Goal: Book appointment/travel/reservation

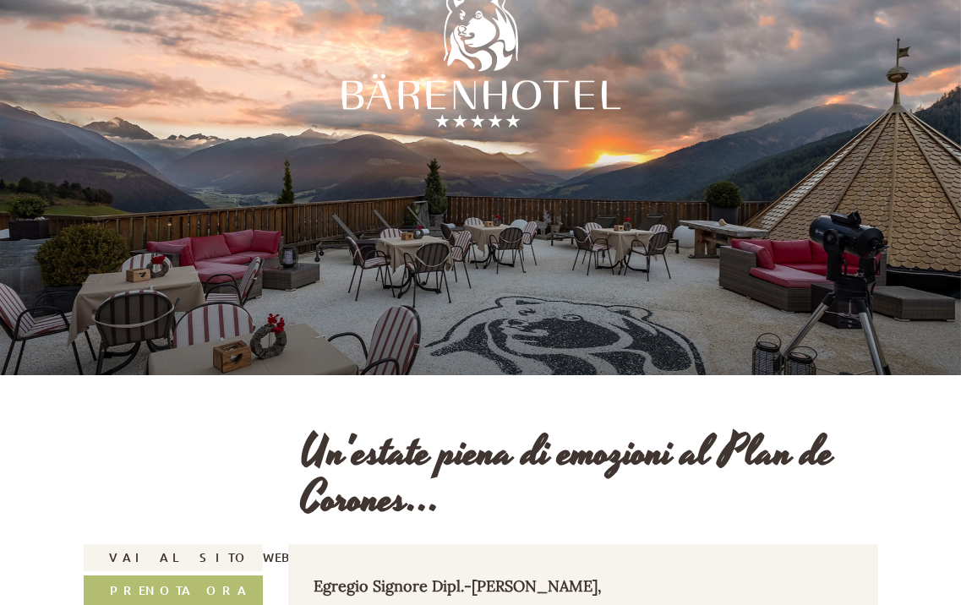
drag, startPoint x: 338, startPoint y: 96, endPoint x: 536, endPoint y: 96, distance: 197.8
click at [536, 96] on div at bounding box center [481, 64] width 296 height 296
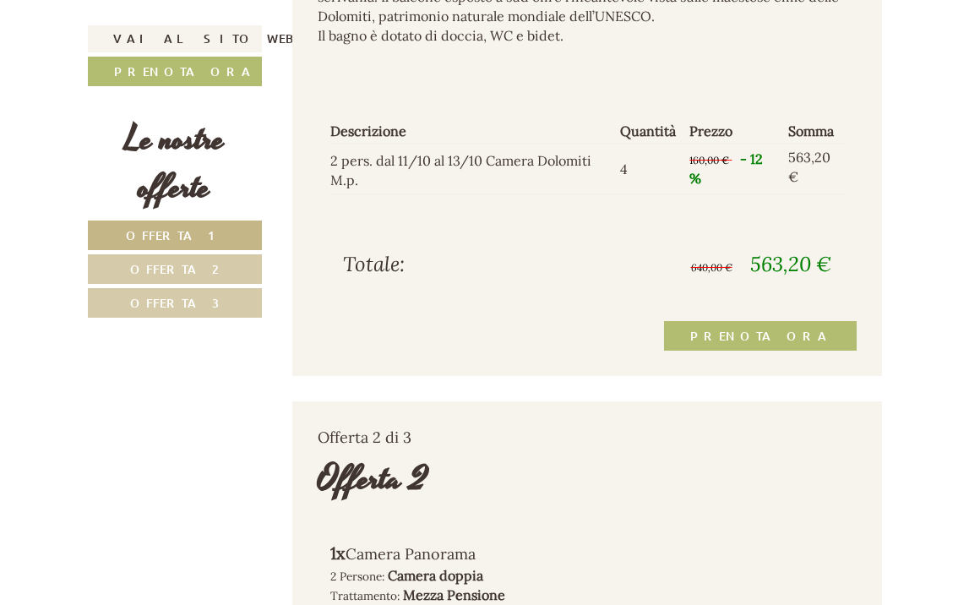
scroll to position [1451, 0]
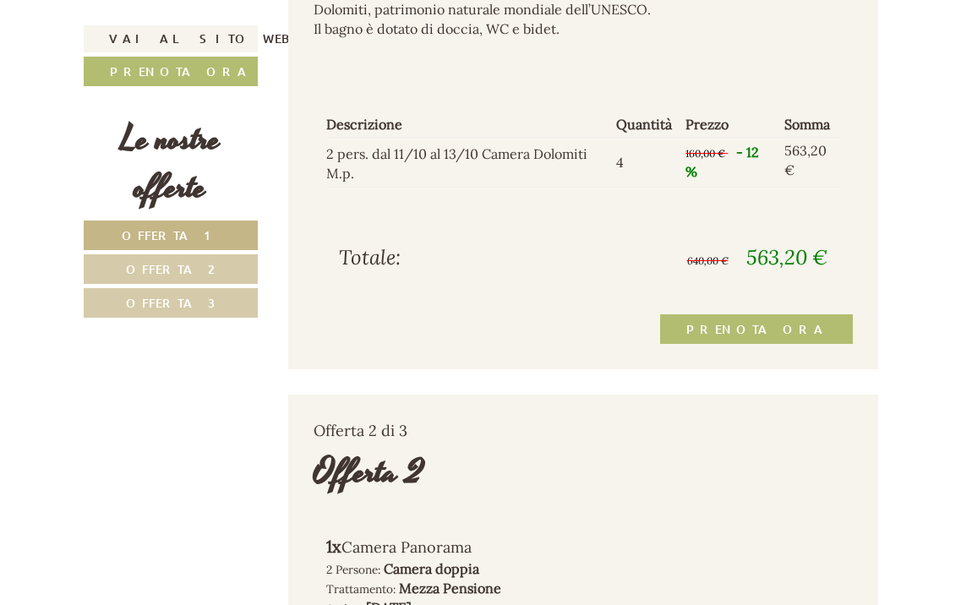
click at [759, 314] on link "Prenota ora" at bounding box center [756, 329] width 193 height 30
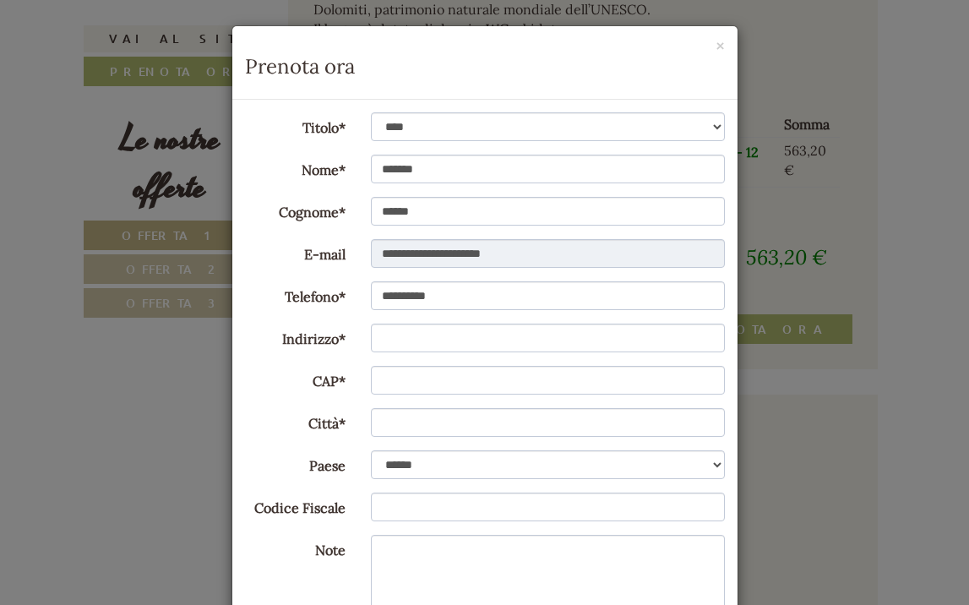
scroll to position [0, 0]
click at [716, 41] on button "×" at bounding box center [720, 46] width 9 height 18
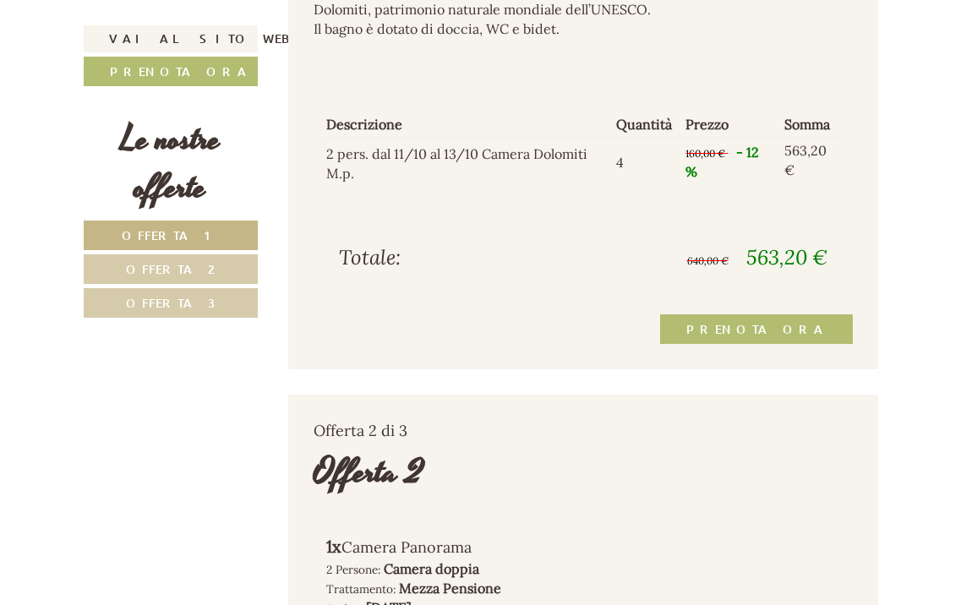
click at [756, 314] on link "Prenota ora" at bounding box center [756, 329] width 193 height 30
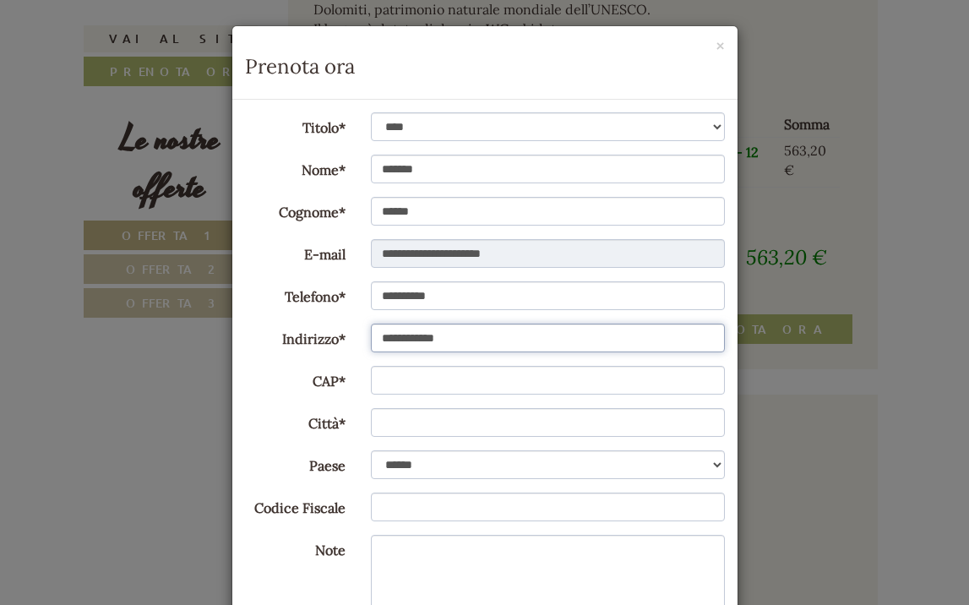
type input "**********"
type input "*****"
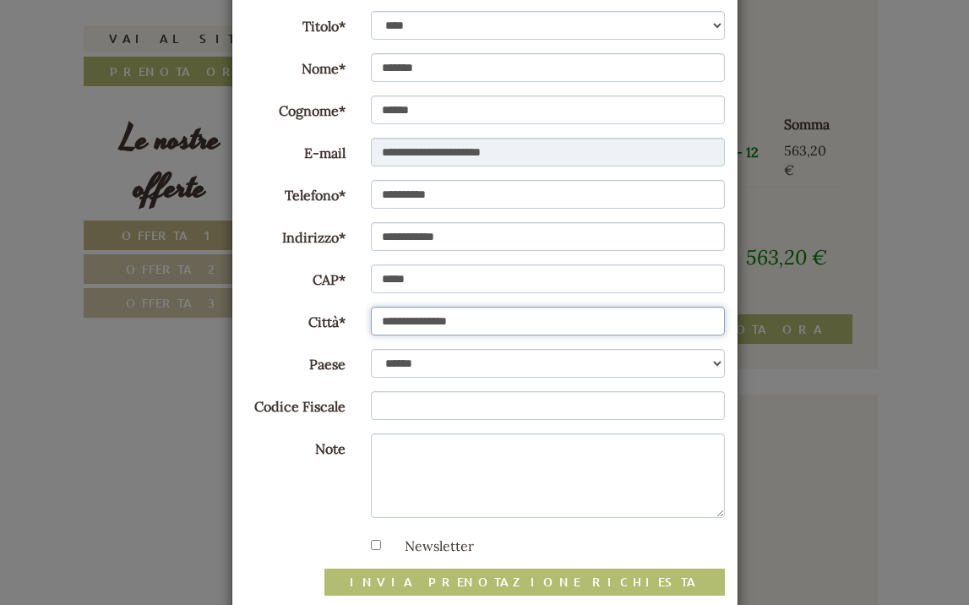
scroll to position [125, 0]
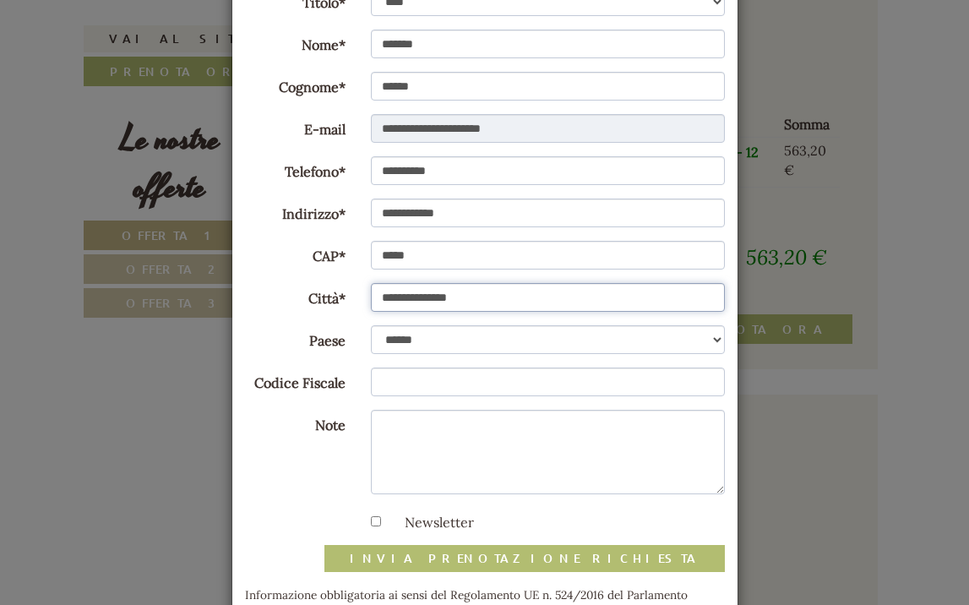
type input "**********"
click at [525, 445] on textarea "Note" at bounding box center [548, 452] width 354 height 85
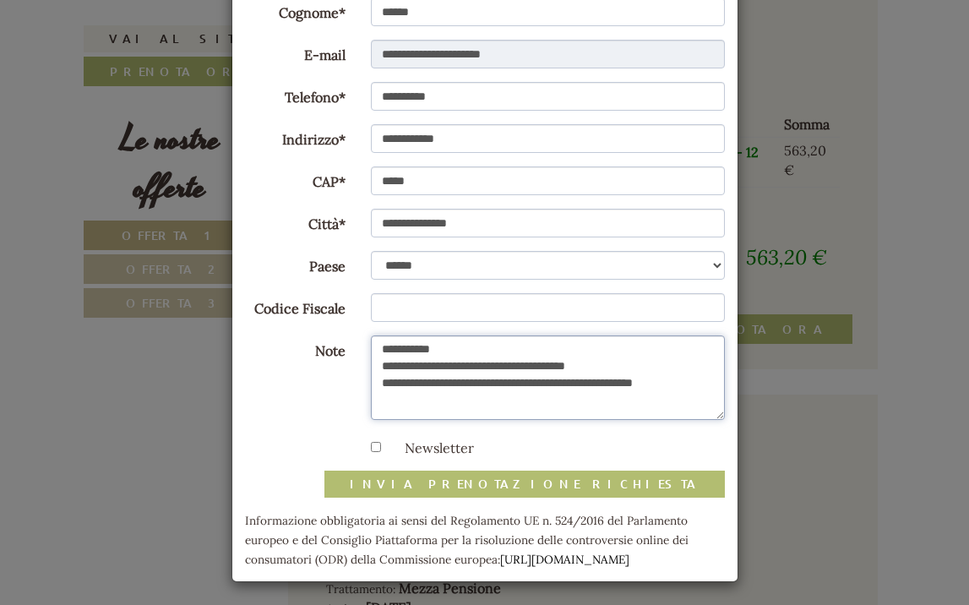
scroll to position [198, 0]
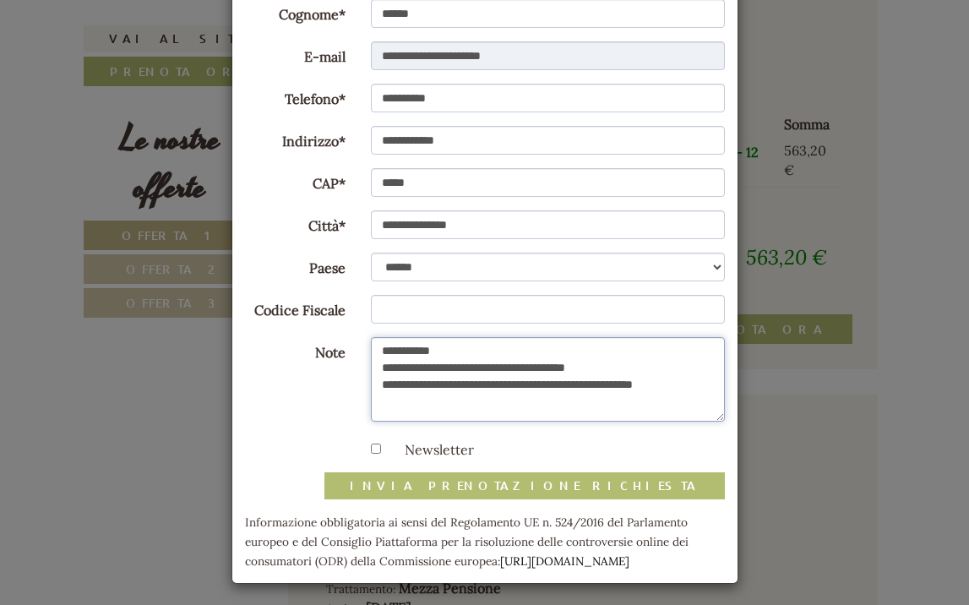
type textarea "**********"
click at [560, 481] on button "invia prenotazione richiesta" at bounding box center [525, 485] width 401 height 27
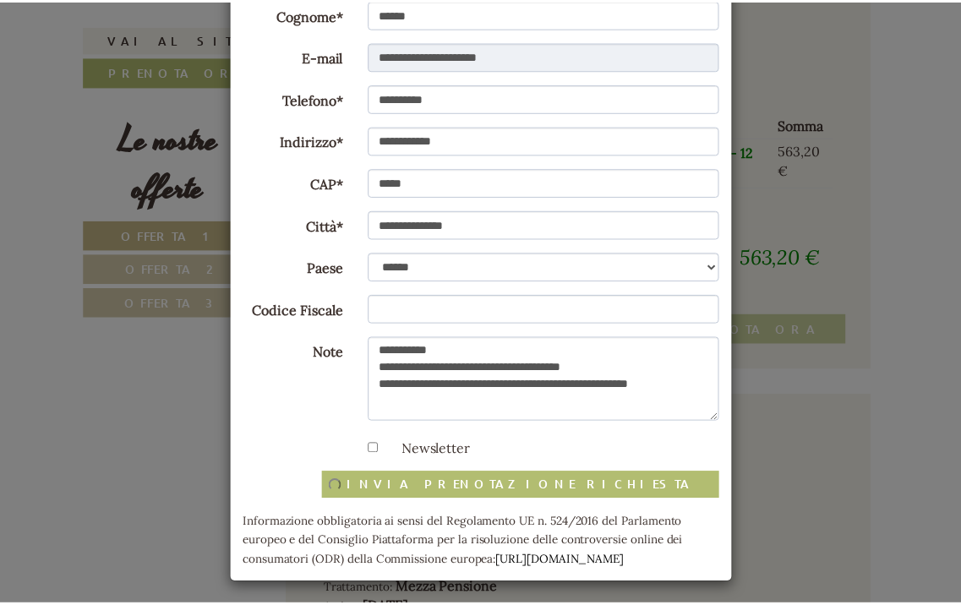
scroll to position [0, 0]
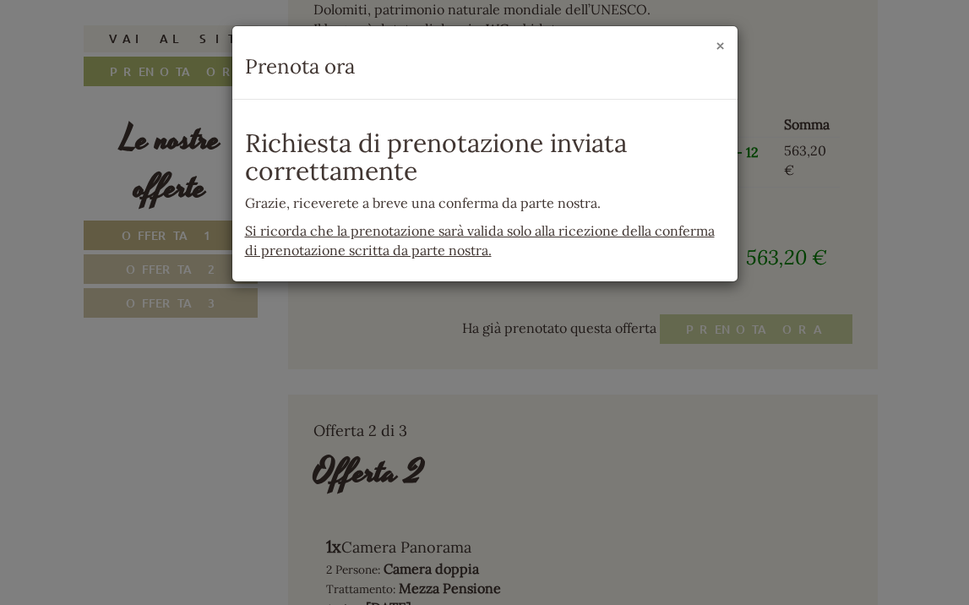
click at [717, 41] on button "×" at bounding box center [720, 46] width 9 height 18
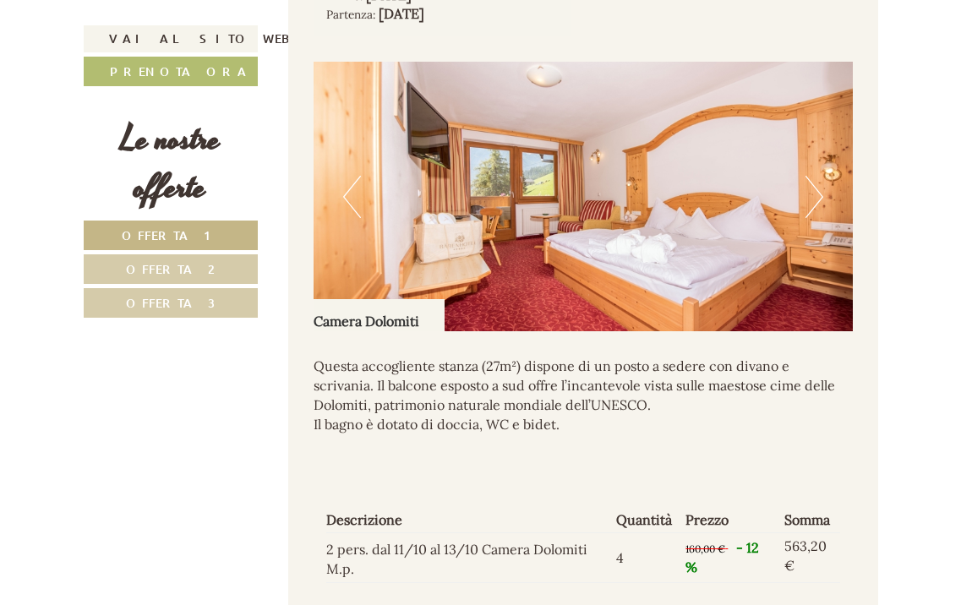
scroll to position [1052, 0]
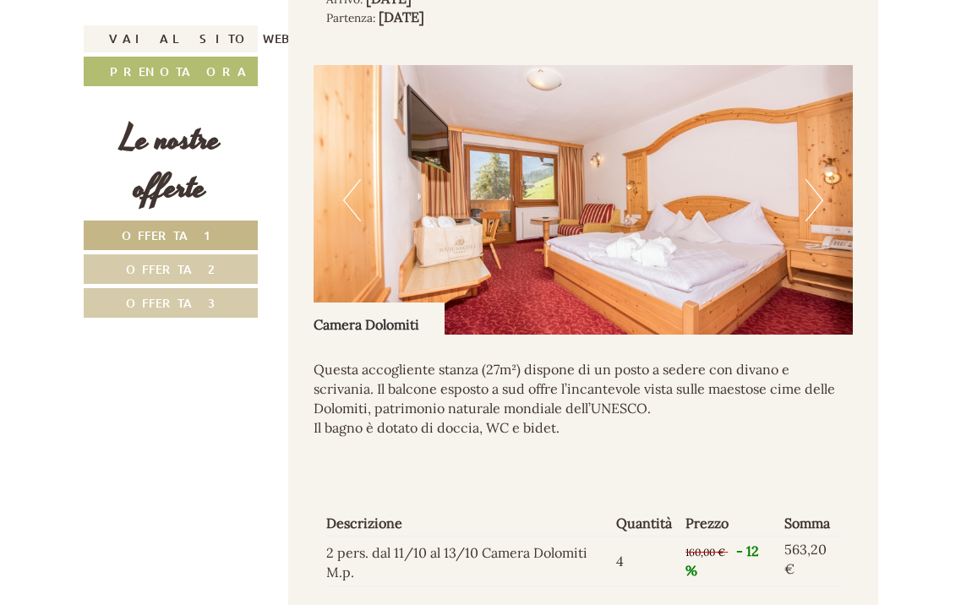
click at [817, 185] on button "Next" at bounding box center [814, 200] width 18 height 42
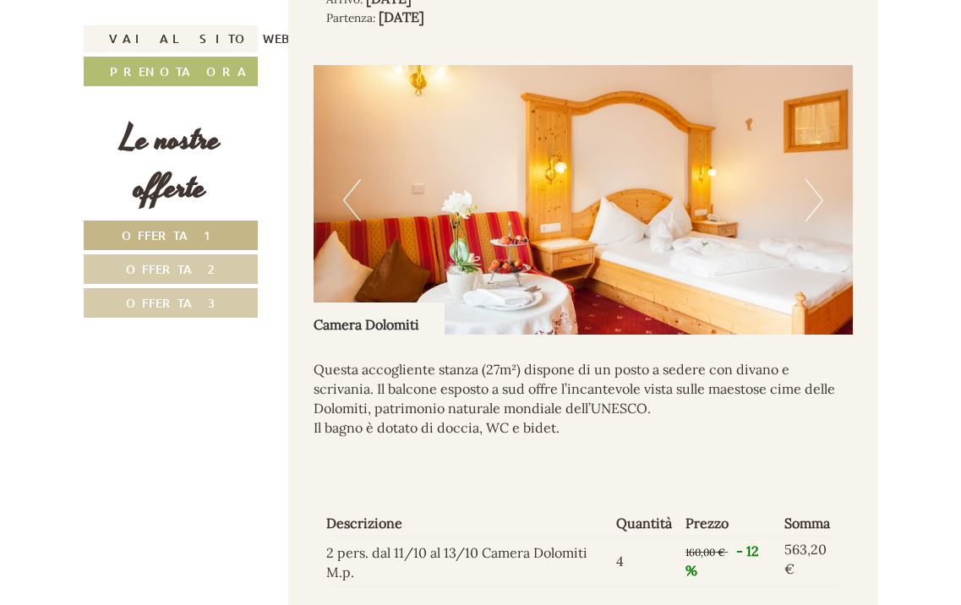
click at [817, 185] on button "Next" at bounding box center [814, 200] width 18 height 42
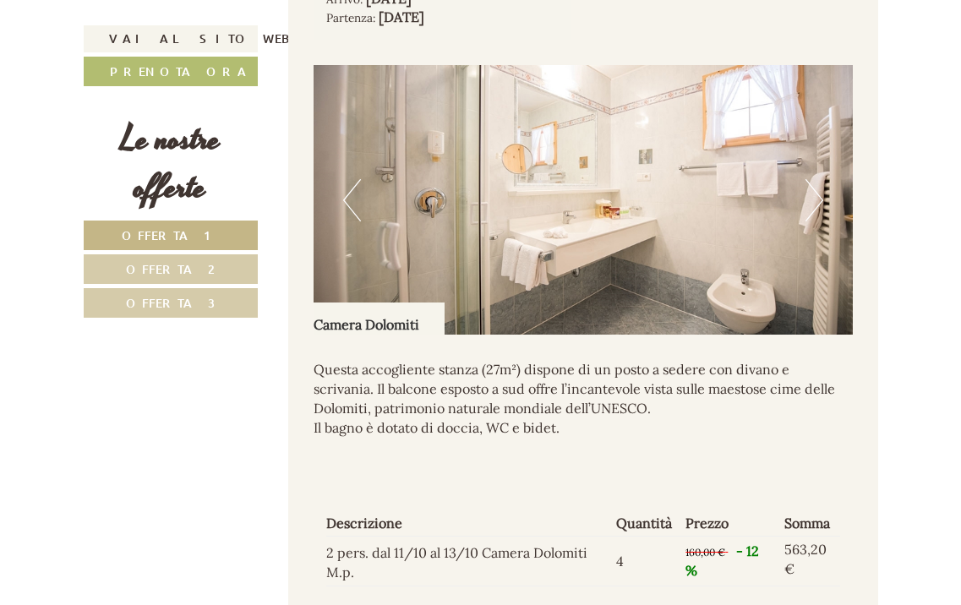
click at [817, 185] on button "Next" at bounding box center [814, 200] width 18 height 42
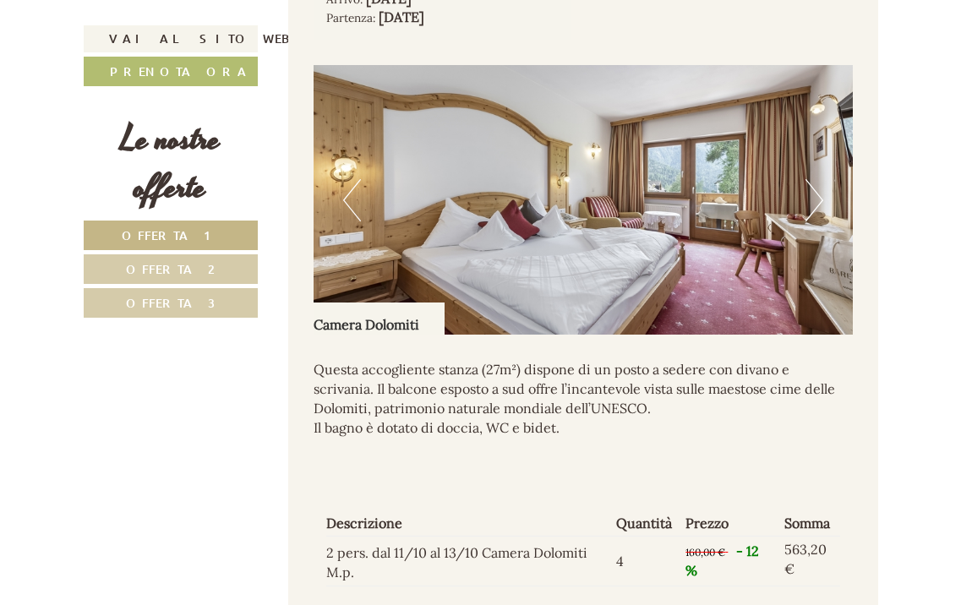
click at [817, 185] on button "Next" at bounding box center [814, 200] width 18 height 42
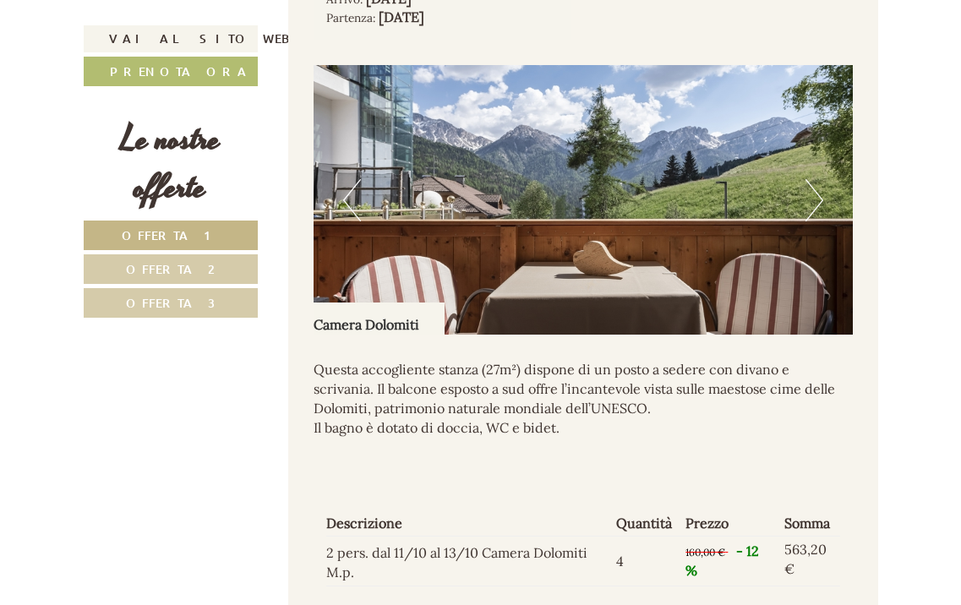
click at [817, 185] on button "Next" at bounding box center [814, 200] width 18 height 42
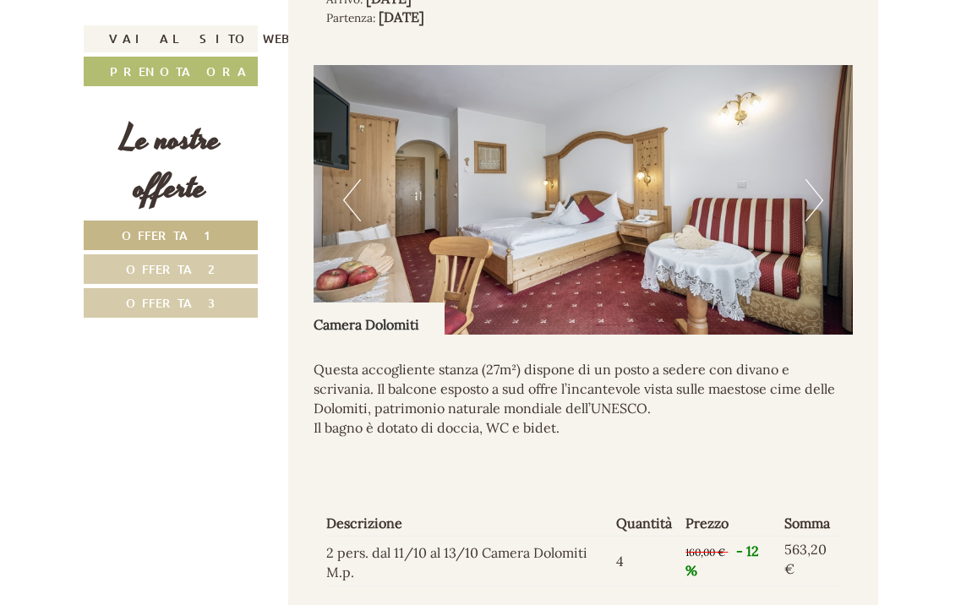
click at [817, 185] on button "Next" at bounding box center [814, 200] width 18 height 42
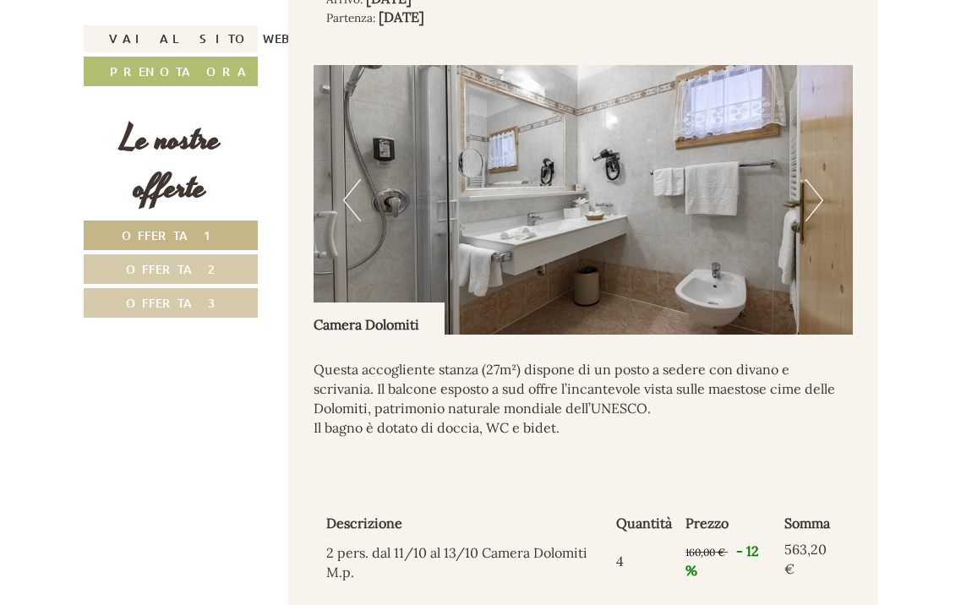
click at [817, 185] on button "Next" at bounding box center [814, 200] width 18 height 42
